Goal: Task Accomplishment & Management: Manage account settings

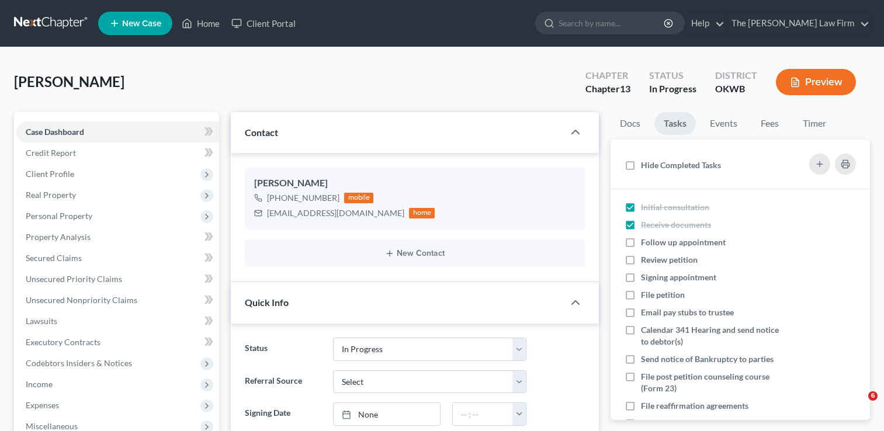
select select "4"
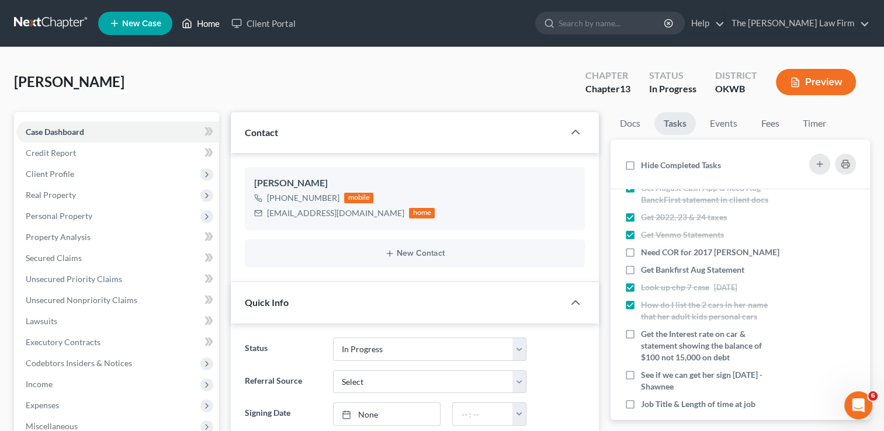
click at [200, 26] on link "Home" at bounding box center [201, 23] width 50 height 21
click at [201, 20] on link "Home" at bounding box center [201, 23] width 50 height 21
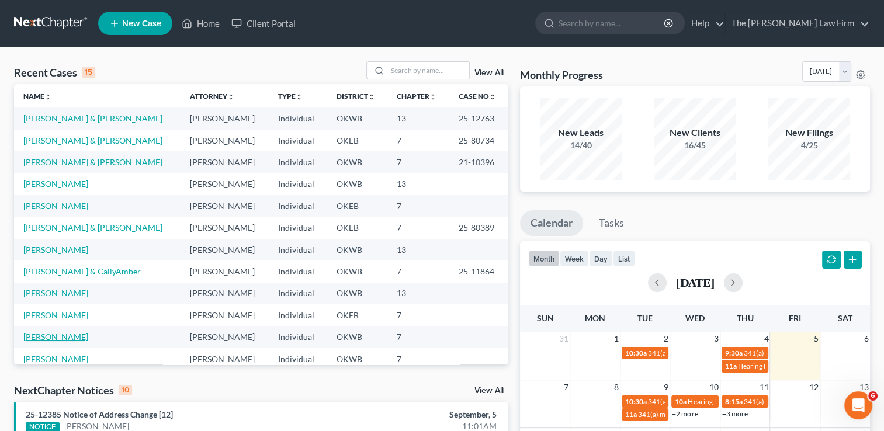
click at [60, 337] on link "[PERSON_NAME]" at bounding box center [55, 337] width 65 height 10
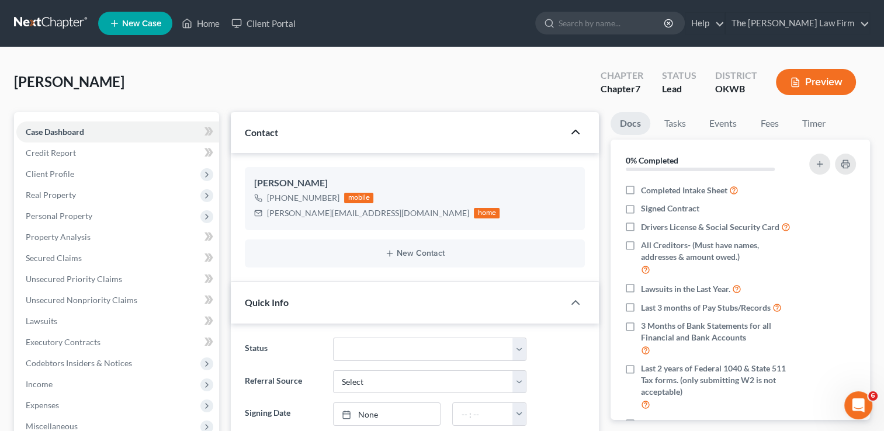
click at [572, 133] on polyline "button" at bounding box center [575, 132] width 7 height 4
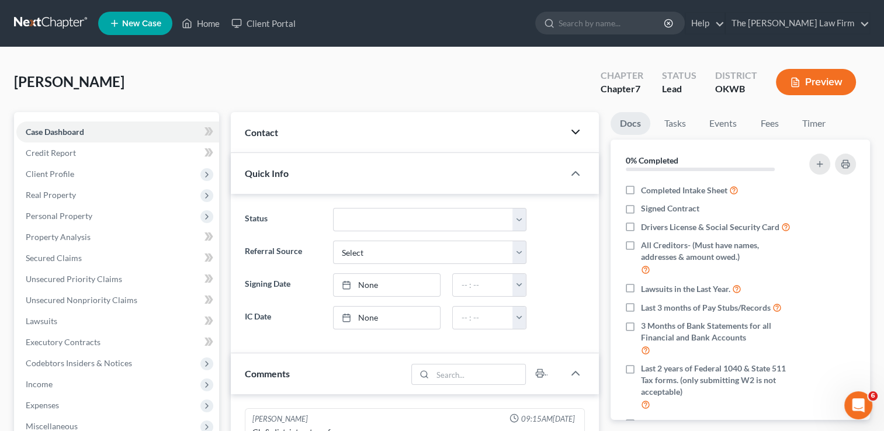
click at [573, 134] on icon "button" at bounding box center [576, 132] width 14 height 14
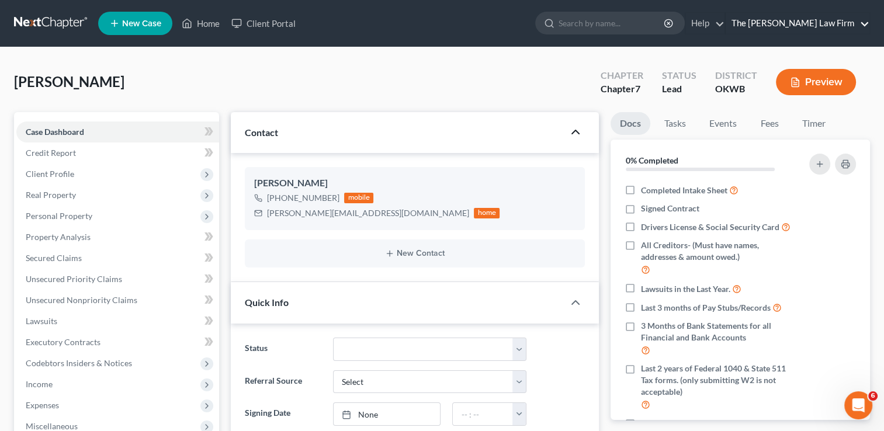
click at [867, 26] on link "The [PERSON_NAME] Law Firm" at bounding box center [798, 23] width 144 height 21
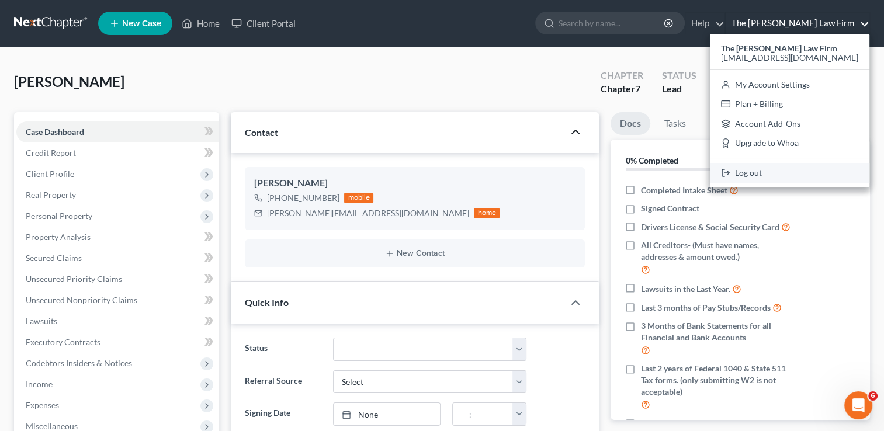
click at [812, 180] on link "Log out" at bounding box center [790, 173] width 160 height 20
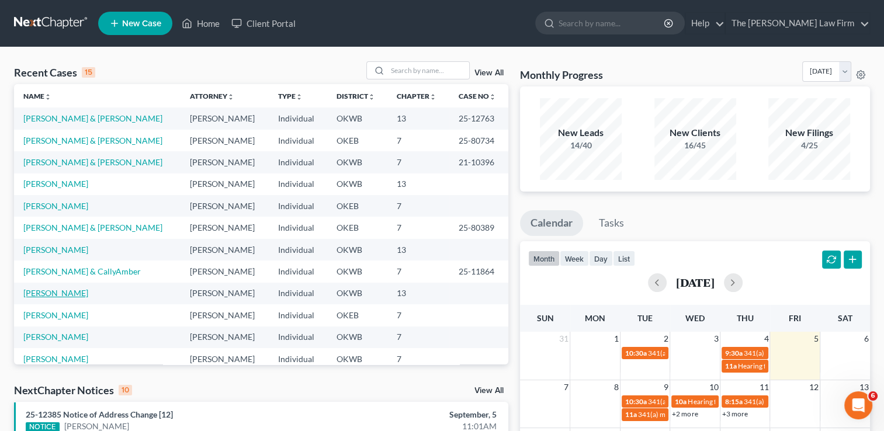
click at [61, 291] on link "[PERSON_NAME]" at bounding box center [55, 293] width 65 height 10
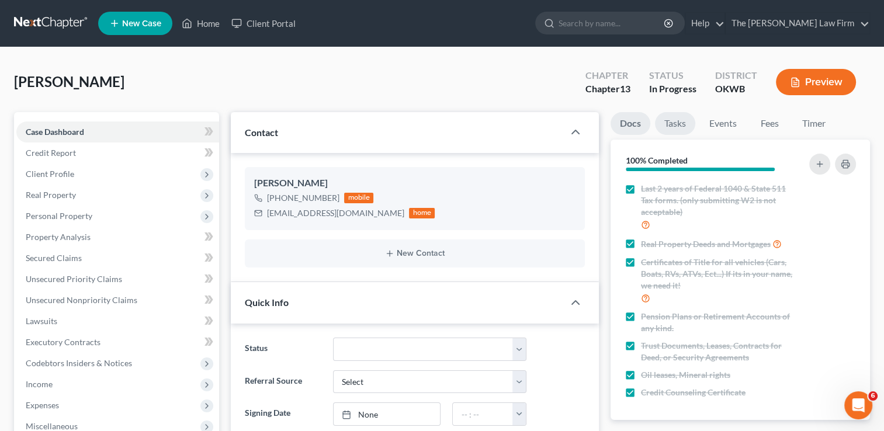
drag, startPoint x: 695, startPoint y: 124, endPoint x: 679, endPoint y: 124, distance: 15.8
click at [694, 124] on link "Tasks" at bounding box center [675, 123] width 40 height 23
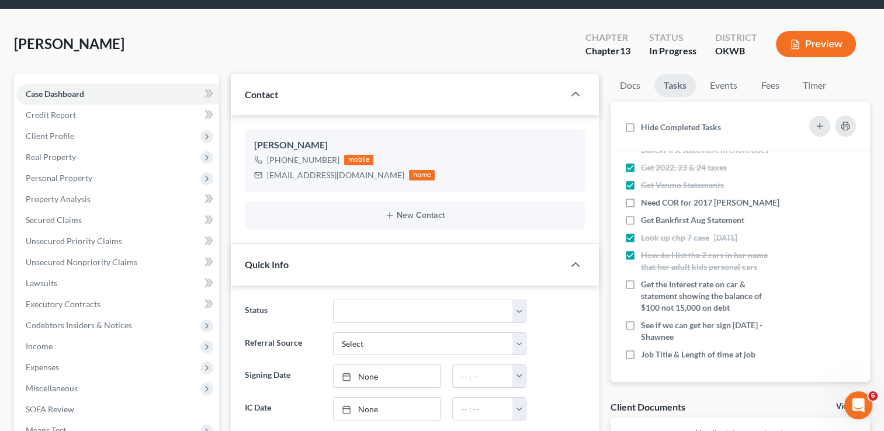
scroll to position [58, 0]
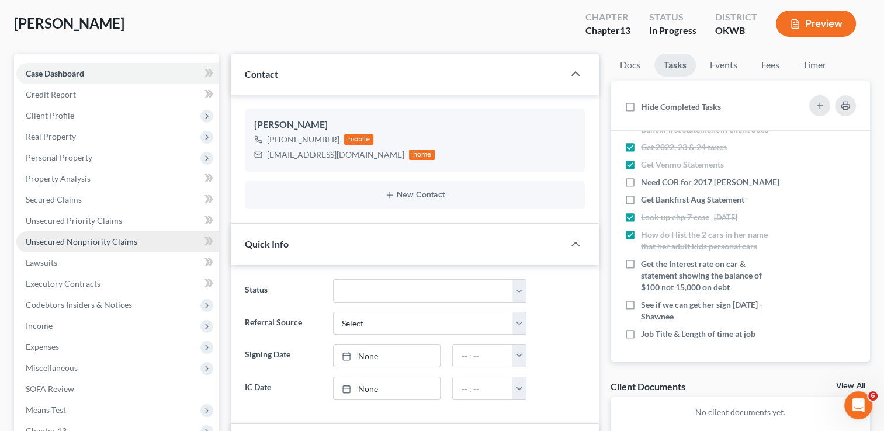
click at [86, 247] on link "Unsecured Nonpriority Claims" at bounding box center [117, 241] width 203 height 21
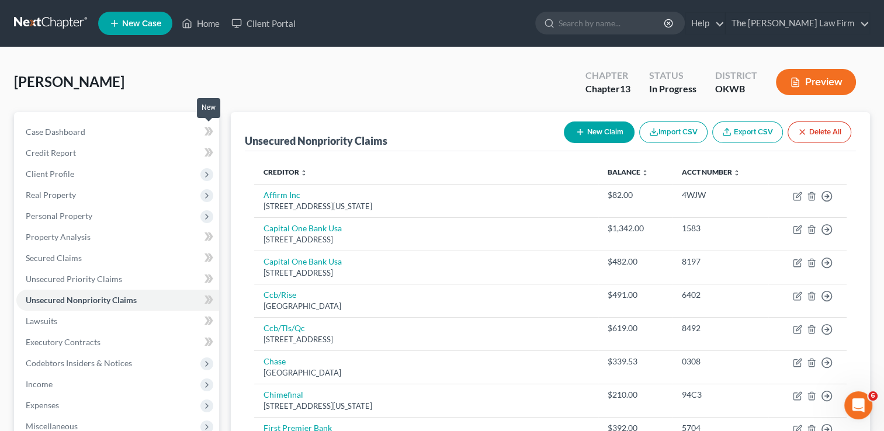
click at [215, 130] on span at bounding box center [209, 133] width 20 height 18
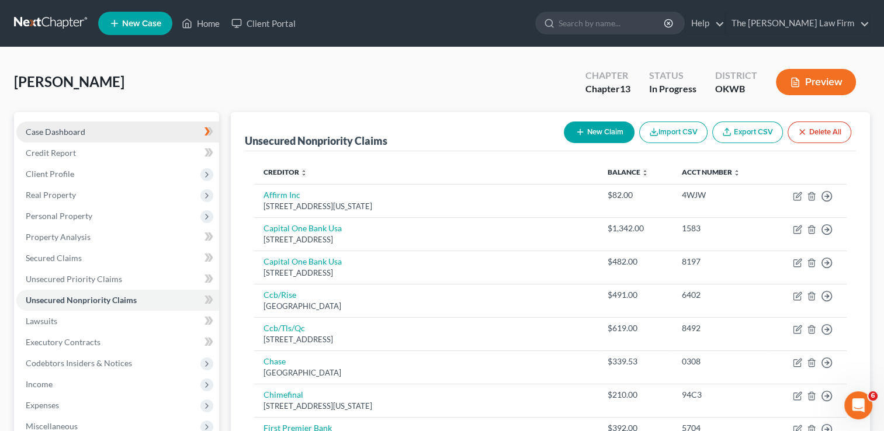
click at [54, 133] on span "Case Dashboard" at bounding box center [56, 132] width 60 height 10
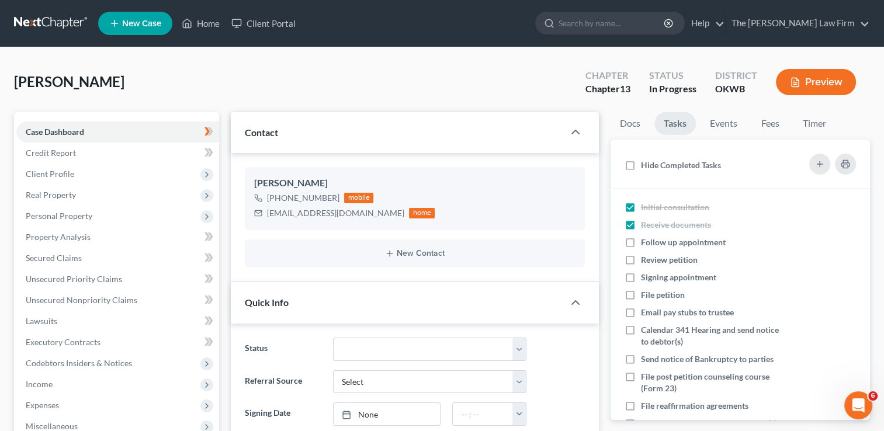
scroll to position [701, 0]
click at [213, 134] on icon at bounding box center [209, 131] width 9 height 15
click at [210, 131] on icon at bounding box center [209, 131] width 9 height 15
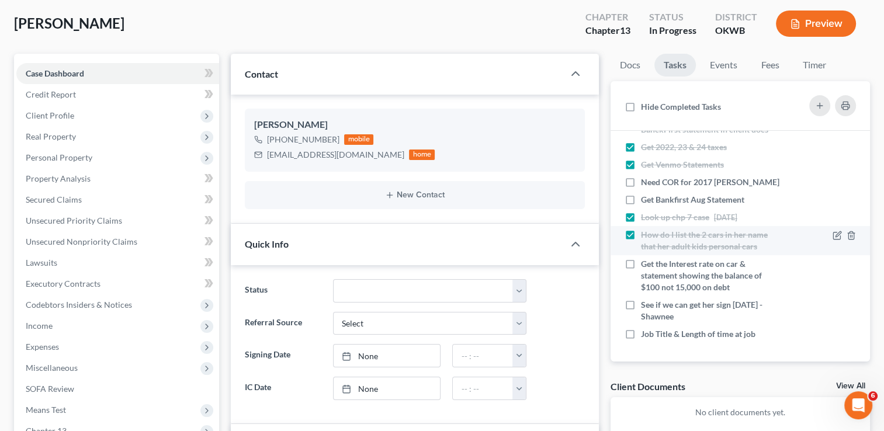
scroll to position [117, 0]
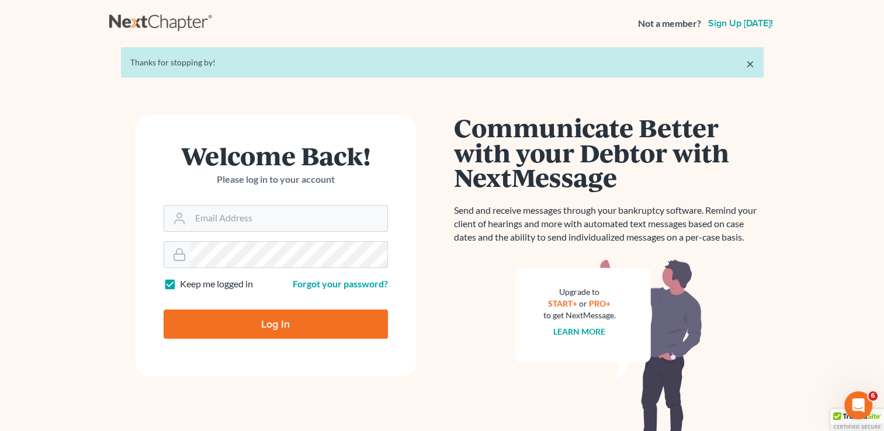
type input "[EMAIL_ADDRESS][DOMAIN_NAME]"
click at [269, 323] on input "Log In" at bounding box center [276, 324] width 224 height 29
type input "Thinking..."
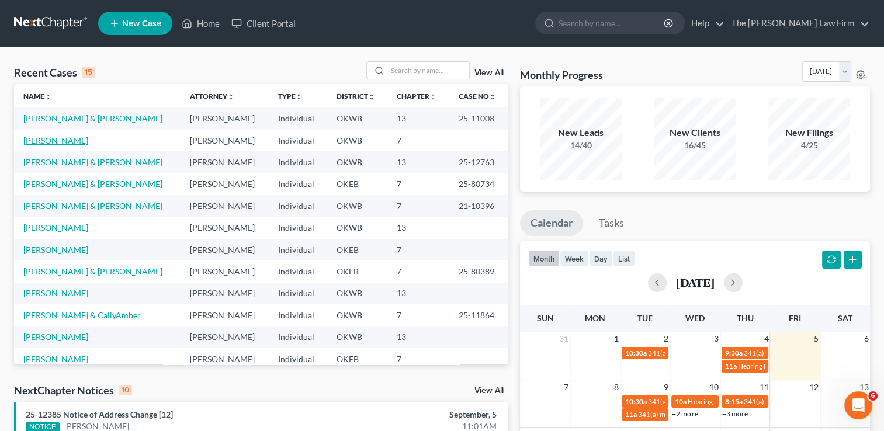
click at [44, 139] on link "[PERSON_NAME]" at bounding box center [55, 141] width 65 height 10
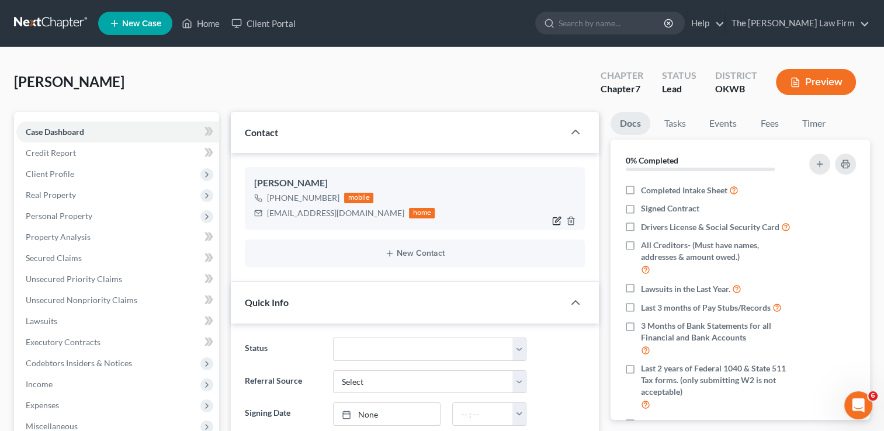
click at [557, 223] on icon "button" at bounding box center [556, 220] width 9 height 9
select select "0"
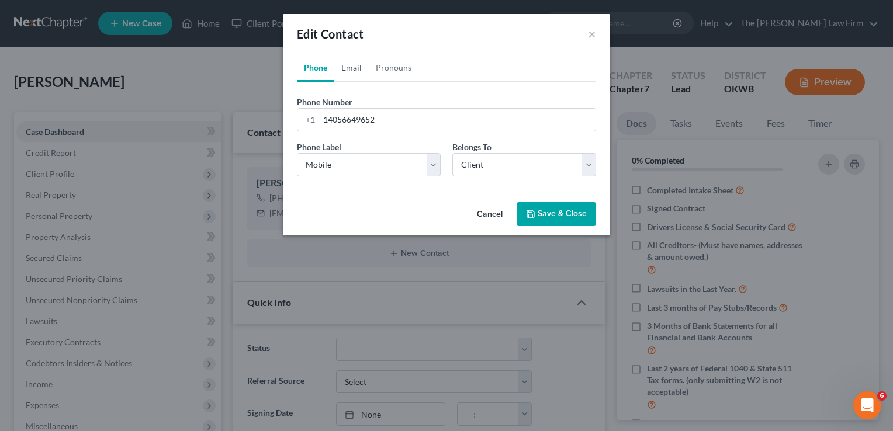
click at [358, 68] on link "Email" at bounding box center [351, 68] width 34 height 28
drag, startPoint x: 448, startPoint y: 123, endPoint x: 316, endPoint y: 120, distance: 132.1
click at [316, 120] on div "charlessharleymom@gmail.com" at bounding box center [446, 119] width 299 height 23
click at [555, 212] on button "Save & Close" at bounding box center [556, 214] width 79 height 25
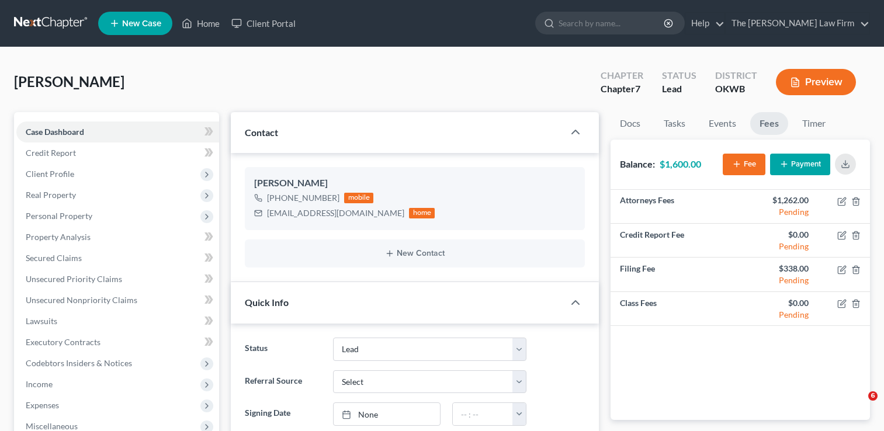
select select "5"
click at [554, 224] on icon "button" at bounding box center [556, 221] width 7 height 7
select select "0"
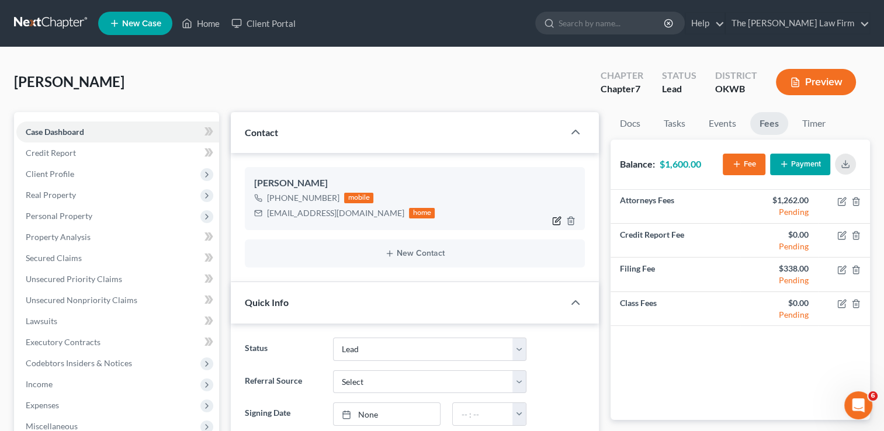
select select "0"
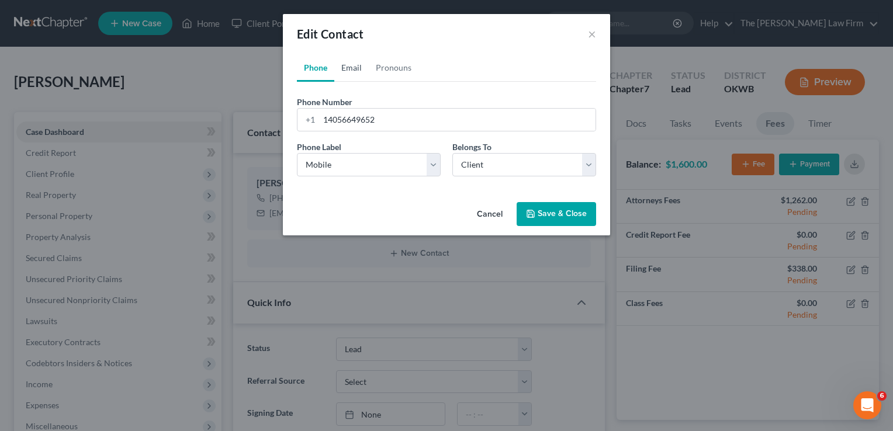
click at [346, 70] on link "Email" at bounding box center [351, 68] width 34 height 28
click at [549, 216] on button "Save & Close" at bounding box center [556, 214] width 79 height 25
